Goal: Task Accomplishment & Management: Complete application form

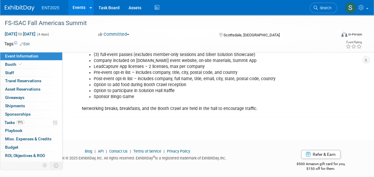
click at [77, 9] on link "Events" at bounding box center [79, 7] width 22 height 15
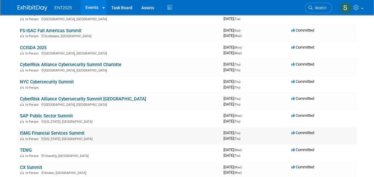
scroll to position [76, 0]
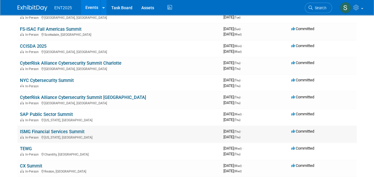
click at [50, 133] on link "ISMG Financial Services Summit" at bounding box center [52, 131] width 65 height 5
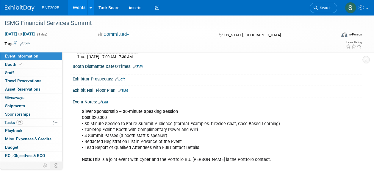
scroll to position [61, 0]
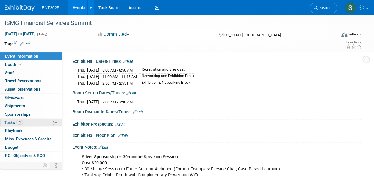
click at [10, 120] on span "Tasks 0%" at bounding box center [13, 122] width 18 height 5
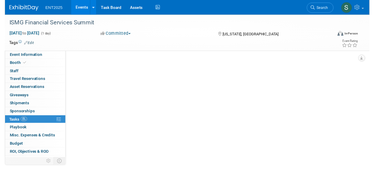
scroll to position [0, 0]
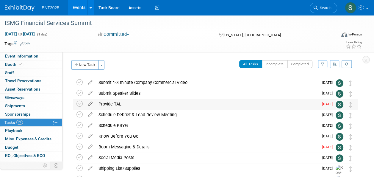
click at [91, 103] on icon at bounding box center [90, 102] width 10 height 7
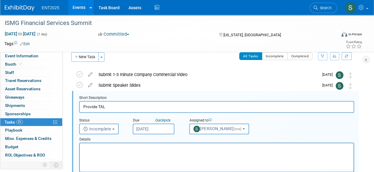
scroll to position [11, 0]
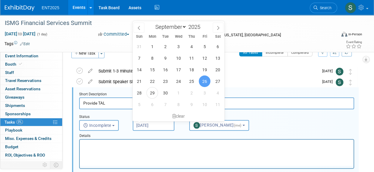
click at [161, 124] on input "Sep 26, 2025" at bounding box center [154, 125] width 42 height 11
click at [204, 93] on span "3" at bounding box center [205, 93] width 12 height 12
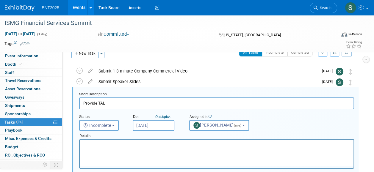
click at [155, 127] on input "Oct 3, 2025" at bounding box center [154, 125] width 42 height 11
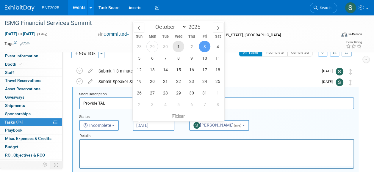
click at [180, 46] on span "1" at bounding box center [178, 47] width 12 height 12
type input "Oct 1, 2025"
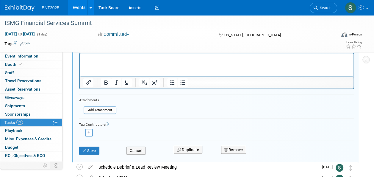
scroll to position [102, 0]
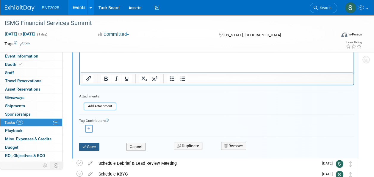
click at [91, 148] on button "Save" at bounding box center [89, 146] width 20 height 8
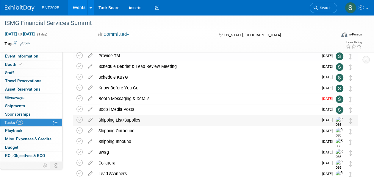
scroll to position [49, 0]
click at [90, 96] on icon at bounding box center [90, 96] width 10 height 7
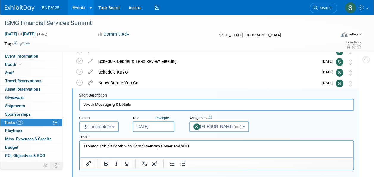
scroll to position [54, 0]
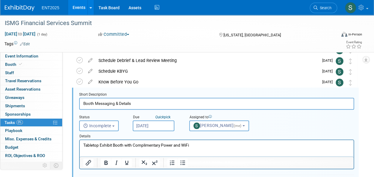
click at [158, 125] on input "Sep 25, 2025" at bounding box center [154, 125] width 42 height 11
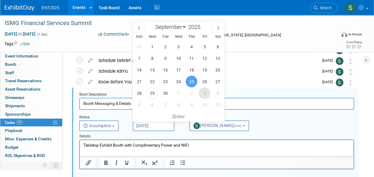
click at [200, 93] on span "3" at bounding box center [205, 93] width 12 height 12
type input "Oct 3, 2025"
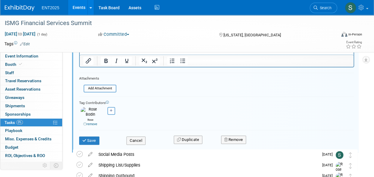
scroll to position [155, 0]
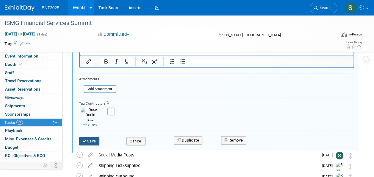
click at [93, 138] on button "Save" at bounding box center [89, 141] width 20 height 8
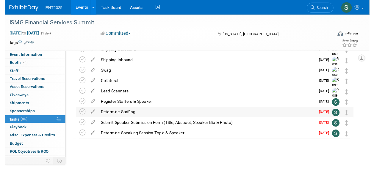
scroll to position [128, 0]
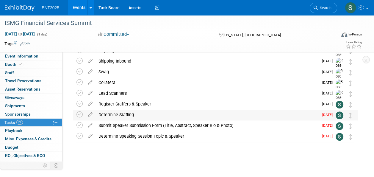
click at [117, 115] on div "Determine Staffing" at bounding box center [206, 114] width 223 height 10
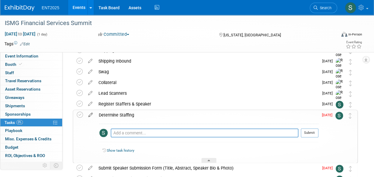
click at [91, 115] on icon at bounding box center [90, 113] width 10 height 7
select select "8"
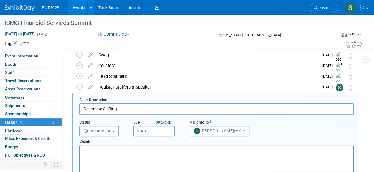
scroll to position [151, 0]
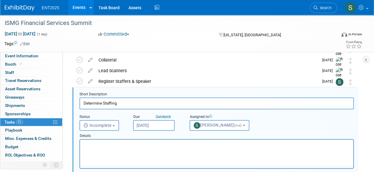
click at [152, 124] on input "Sep 29, 2025" at bounding box center [154, 125] width 42 height 11
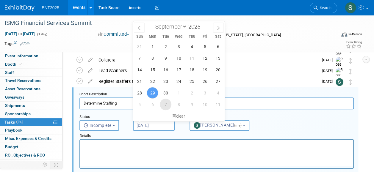
click at [164, 102] on span "7" at bounding box center [166, 105] width 12 height 12
type input "Oct 7, 2025"
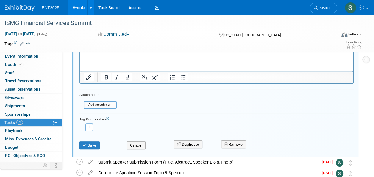
scroll to position [242, 0]
click at [95, 147] on button "Save" at bounding box center [89, 146] width 20 height 8
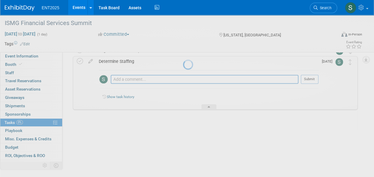
scroll to position [172, 0]
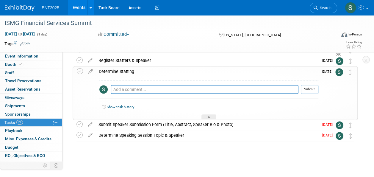
click at [128, 70] on div "Determine Staffing" at bounding box center [207, 71] width 222 height 10
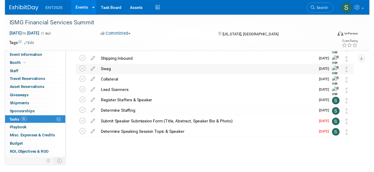
scroll to position [129, 0]
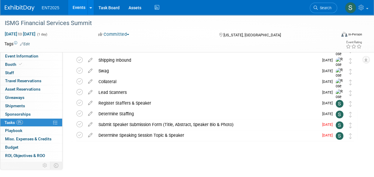
click at [90, 123] on icon at bounding box center [90, 122] width 10 height 7
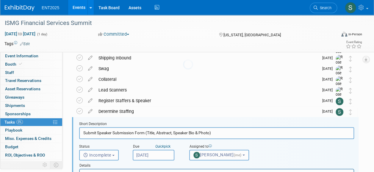
scroll to position [161, 0]
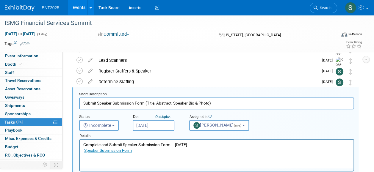
click at [156, 123] on input "Sep 26, 2025" at bounding box center [154, 125] width 42 height 11
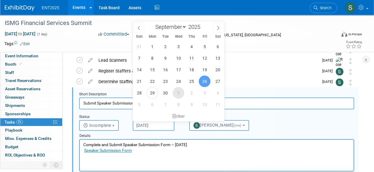
click at [181, 93] on span "1" at bounding box center [178, 93] width 12 height 12
type input "Oct 1, 2025"
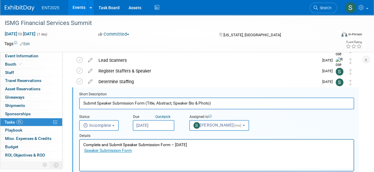
drag, startPoint x: 373, startPoint y: 116, endPoint x: 379, endPoint y: 140, distance: 25.5
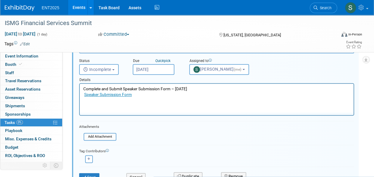
scroll to position [241, 0]
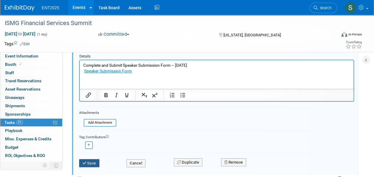
click at [93, 163] on button "Save" at bounding box center [89, 163] width 20 height 8
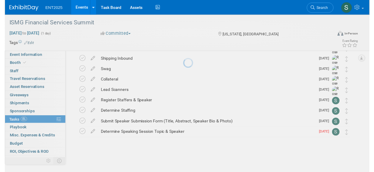
scroll to position [129, 0]
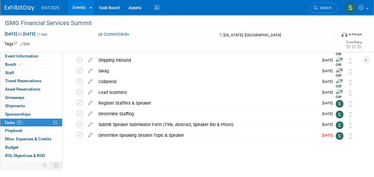
click at [92, 134] on icon at bounding box center [90, 133] width 10 height 7
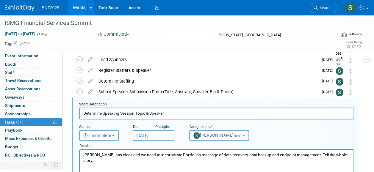
scroll to position [172, 0]
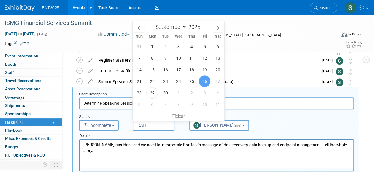
click at [150, 124] on input "Sep 26, 2025" at bounding box center [154, 125] width 42 height 11
click at [178, 94] on span "1" at bounding box center [178, 93] width 12 height 12
type input "Oct 1, 2025"
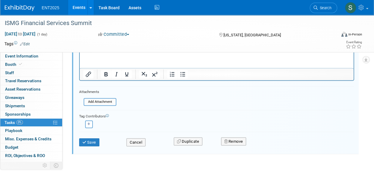
scroll to position [277, 0]
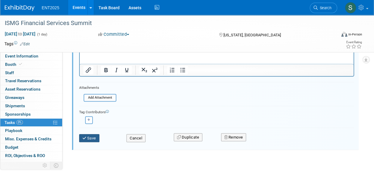
click at [95, 139] on button "Save" at bounding box center [89, 138] width 20 height 8
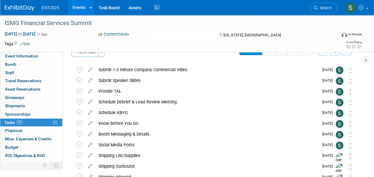
scroll to position [0, 0]
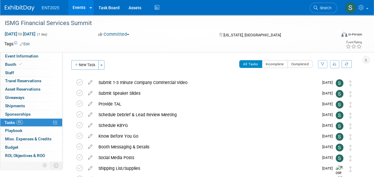
click at [76, 9] on link "Events" at bounding box center [79, 7] width 22 height 15
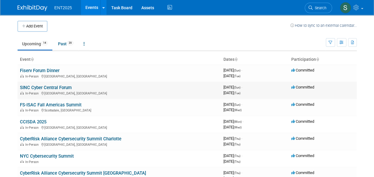
click at [48, 89] on link "SINC Cyber Central Forum" at bounding box center [46, 87] width 52 height 5
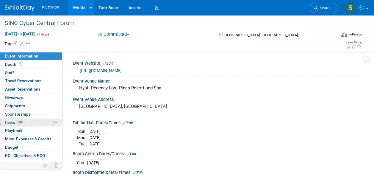
click at [10, 120] on span "Tasks 80%" at bounding box center [14, 122] width 20 height 5
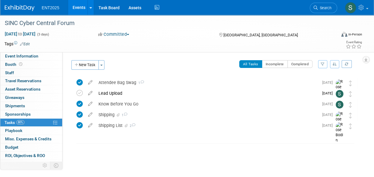
click at [81, 11] on link "Events" at bounding box center [79, 7] width 22 height 15
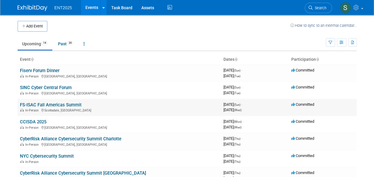
click at [55, 106] on link "FS-ISAC Fall Americas Summit" at bounding box center [51, 104] width 62 height 5
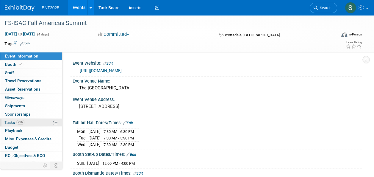
click at [14, 124] on link "91% Tasks 91%" at bounding box center [31, 122] width 62 height 8
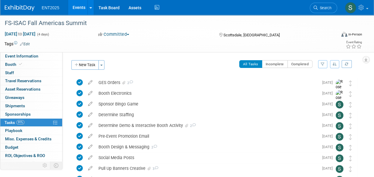
click at [76, 6] on link "Events" at bounding box center [79, 7] width 22 height 15
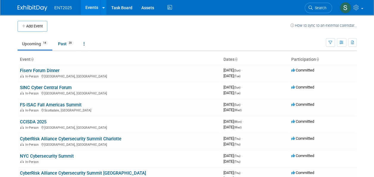
click at [36, 26] on button "Add Event" at bounding box center [33, 26] width 30 height 11
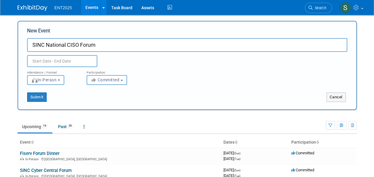
type input "SINC National CISO Forum"
click at [83, 61] on input "text" at bounding box center [62, 61] width 70 height 12
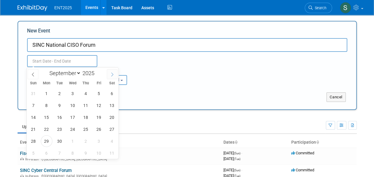
click at [114, 73] on icon at bounding box center [112, 74] width 4 height 4
select select "10"
click at [35, 106] on span "2" at bounding box center [34, 105] width 12 height 12
click at [60, 105] on span "4" at bounding box center [60, 105] width 12 height 12
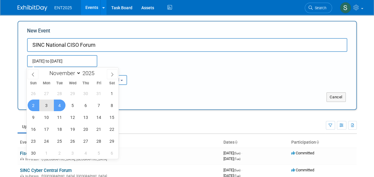
type input "[DATE] to [DATE]"
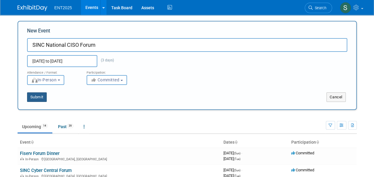
click at [40, 98] on button "Submit" at bounding box center [37, 97] width 20 height 10
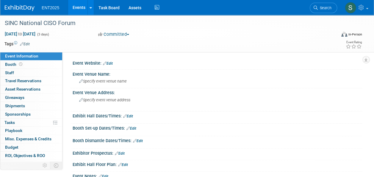
click at [111, 63] on link "Edit" at bounding box center [108, 63] width 10 height 4
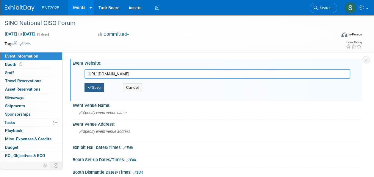
type input "[URL][DOMAIN_NAME]"
click at [100, 86] on button "Save" at bounding box center [94, 87] width 20 height 9
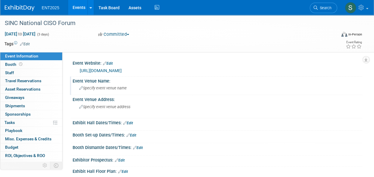
click at [128, 81] on div "Event Venue Name:" at bounding box center [217, 79] width 289 height 7
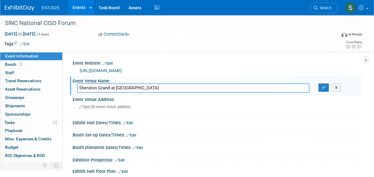
type input "Sheraton Grand at Wild Horse Pass"
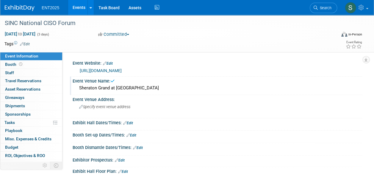
click at [188, 90] on div "Sheraton Grand at Wild Horse Pass" at bounding box center [217, 87] width 280 height 9
click at [171, 90] on div "Sheraton Grand at Wild Horse Pass" at bounding box center [217, 87] width 280 height 9
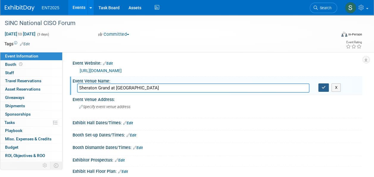
type input "Sheraton Grand at Wild Horse Pass"
click at [323, 87] on icon "button" at bounding box center [323, 87] width 4 height 4
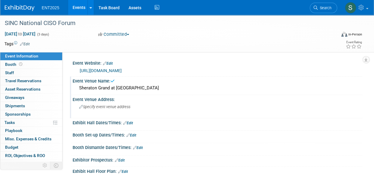
click at [148, 103] on div "Specify event venue address" at bounding box center [133, 109] width 112 height 14
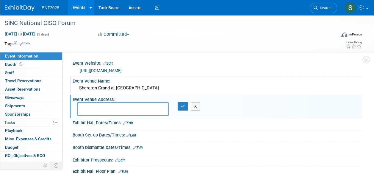
paste textarea "5594 West Wild Horse Pass BlvdChandlerArizonaUnited States85226"
click at [140, 112] on textarea "5594 West Wild Horse Pass Blvd Chandler, ArizonaUnited States85226" at bounding box center [123, 109] width 92 height 14
type textarea "5594 West Wild Horse Pass Blvd Chandler, AZ 85226"
click at [182, 107] on icon "button" at bounding box center [183, 106] width 4 height 4
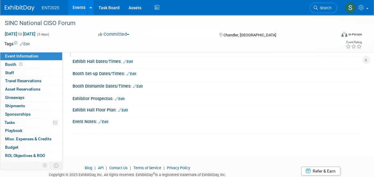
scroll to position [61, 0]
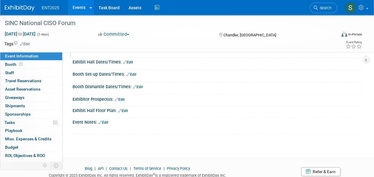
click at [104, 121] on link "Edit" at bounding box center [103, 122] width 10 height 4
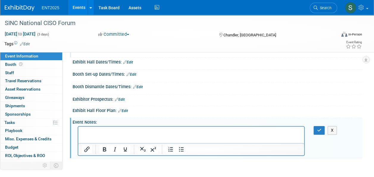
scroll to position [0, 0]
click at [364, 105] on div "Event Information Event Info Booth Booth 0 Staff 0 Staff 0 Travel Reservations …" at bounding box center [187, 56] width 374 height 204
click at [111, 131] on p "Gold Sponsor" at bounding box center [191, 132] width 219 height 6
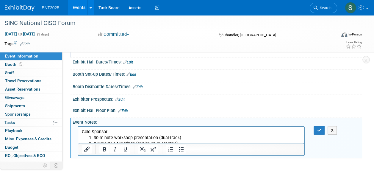
scroll to position [84, 0]
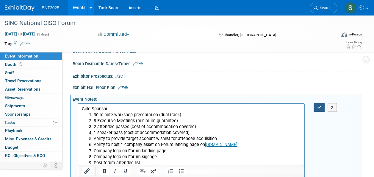
click at [316, 106] on button "button" at bounding box center [318, 107] width 11 height 9
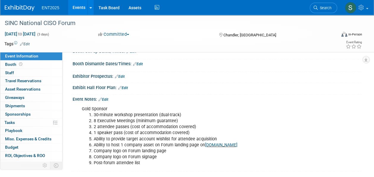
click at [78, 9] on link "Events" at bounding box center [79, 7] width 22 height 15
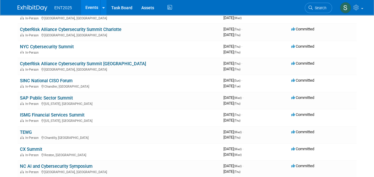
scroll to position [87, 0]
